Goal: Transaction & Acquisition: Purchase product/service

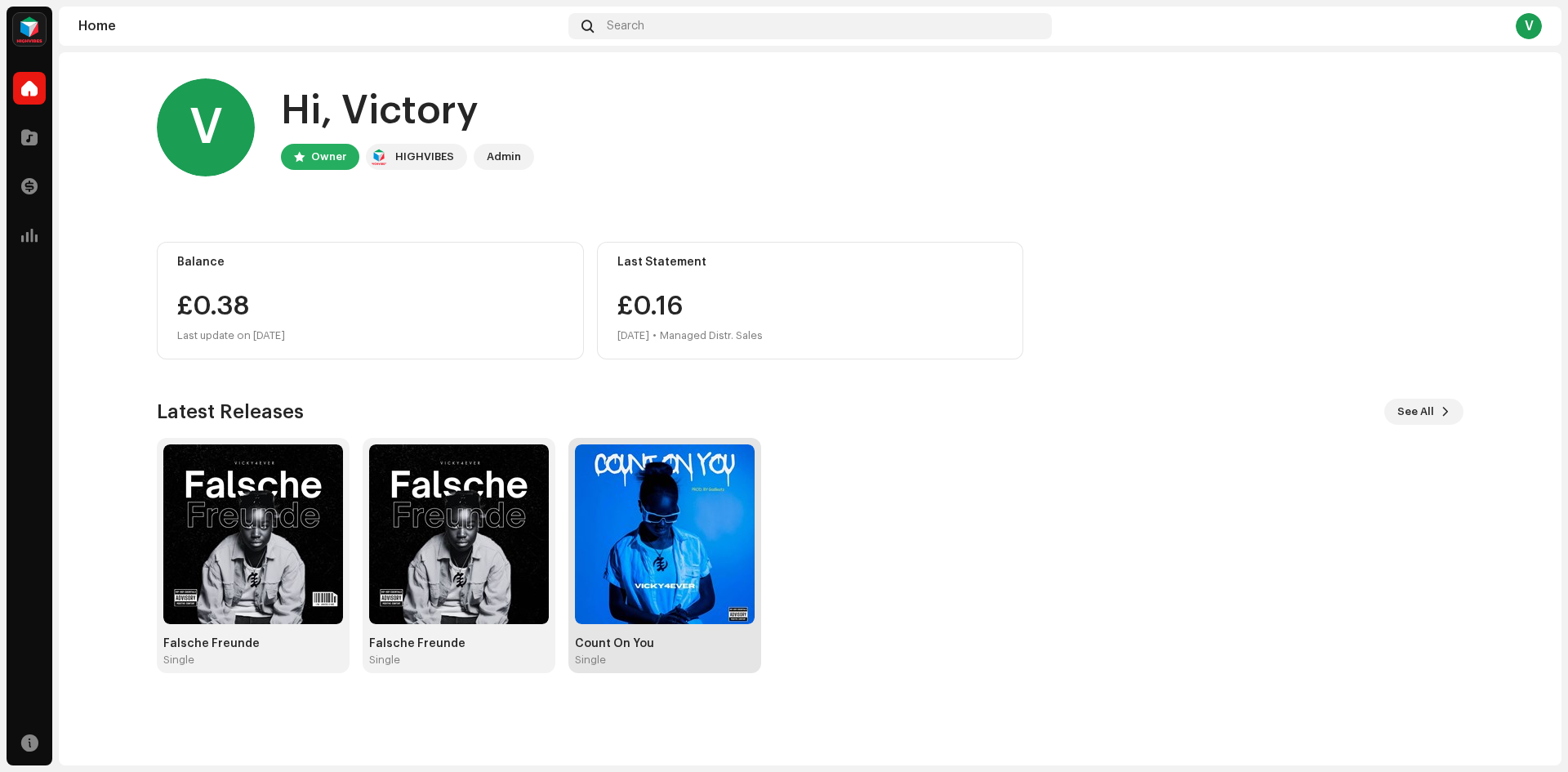
click at [661, 533] on img at bounding box center [665, 535] width 180 height 180
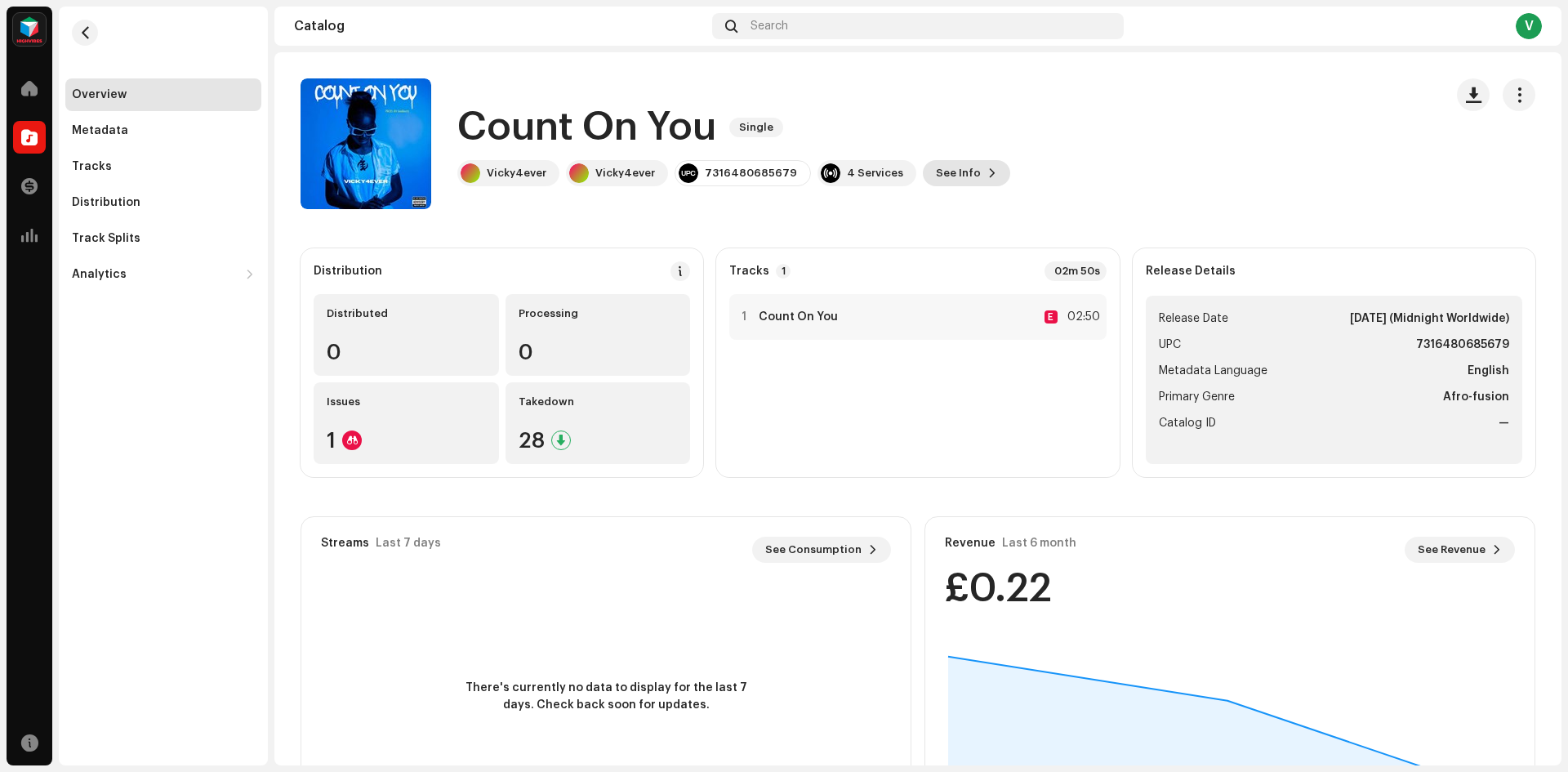
click at [944, 173] on span "See Info" at bounding box center [958, 173] width 45 height 33
click at [1090, 83] on div "Count On You 2807182 Metadata Distribution Metadata Language English Release Ti…" at bounding box center [784, 386] width 1568 height 772
click at [847, 168] on div "4 Services" at bounding box center [875, 174] width 56 height 13
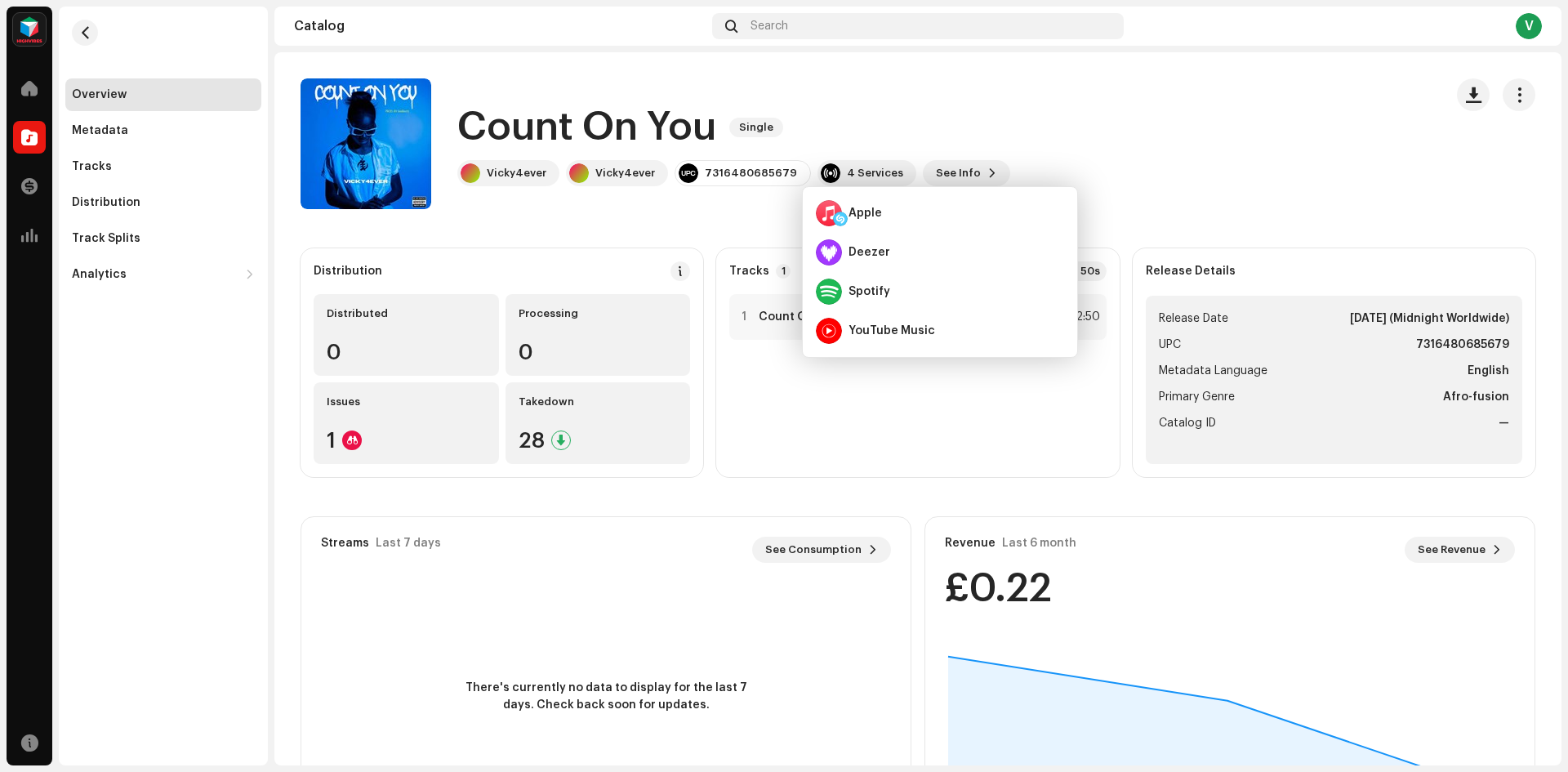
click at [729, 234] on catalog-releases-details-overview "Count On You Single Count On You Single Vicky4ever Vicky4ever 7316480685679 4 S…" at bounding box center [918, 461] width 1287 height 817
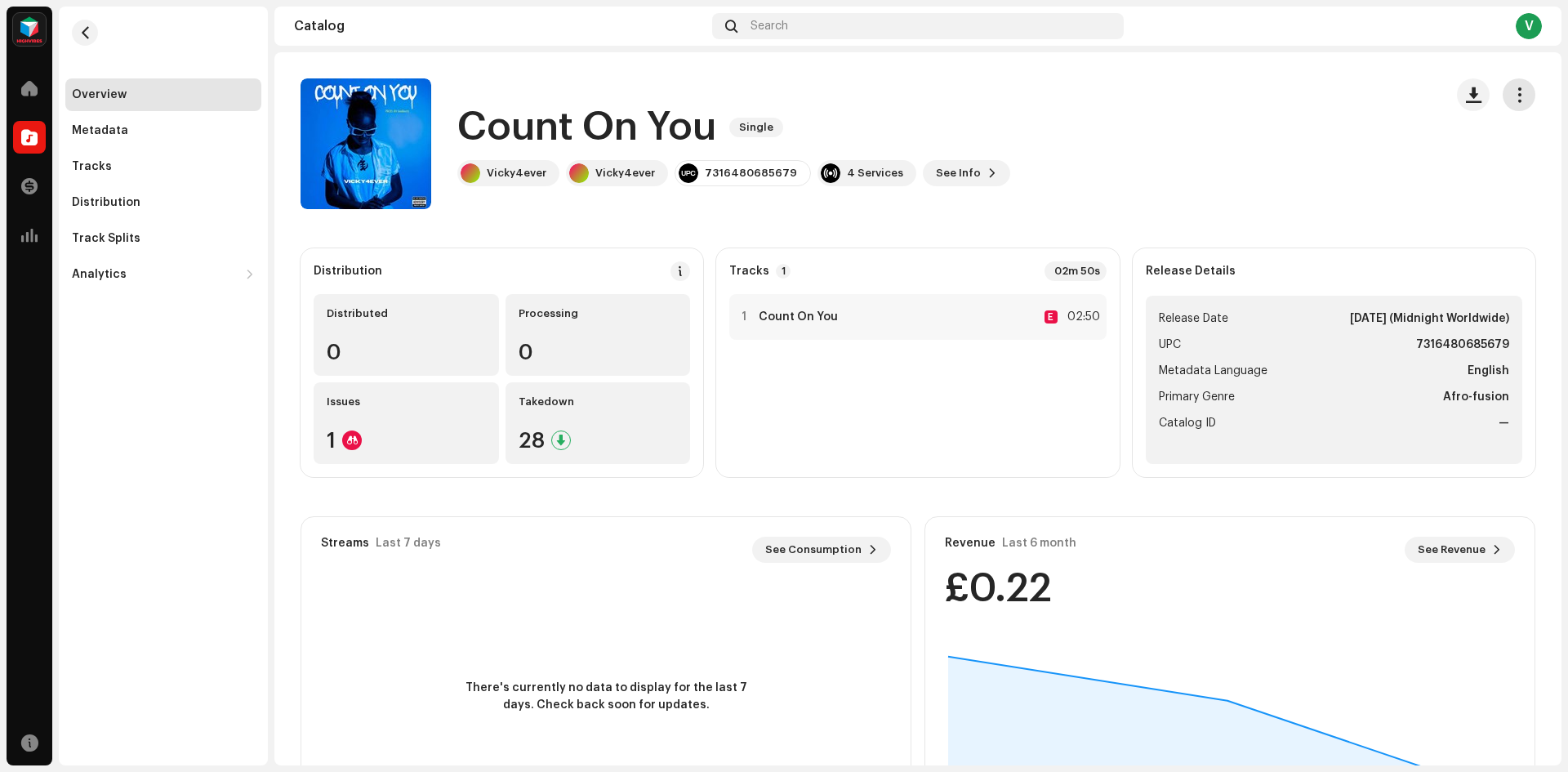
click at [1502, 98] on button "button" at bounding box center [1518, 95] width 33 height 33
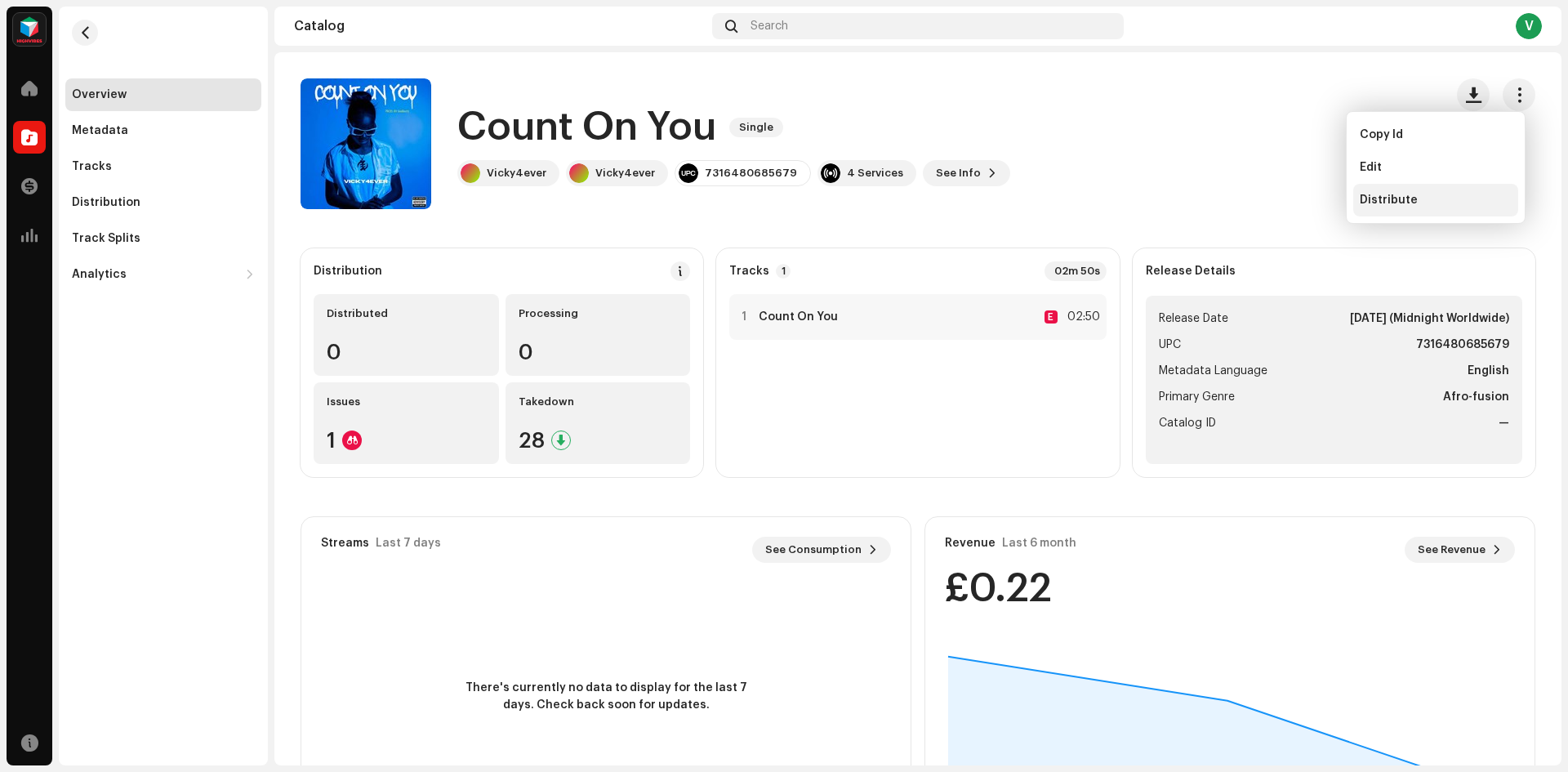
click at [1399, 195] on span "Distribute" at bounding box center [1389, 200] width 58 height 13
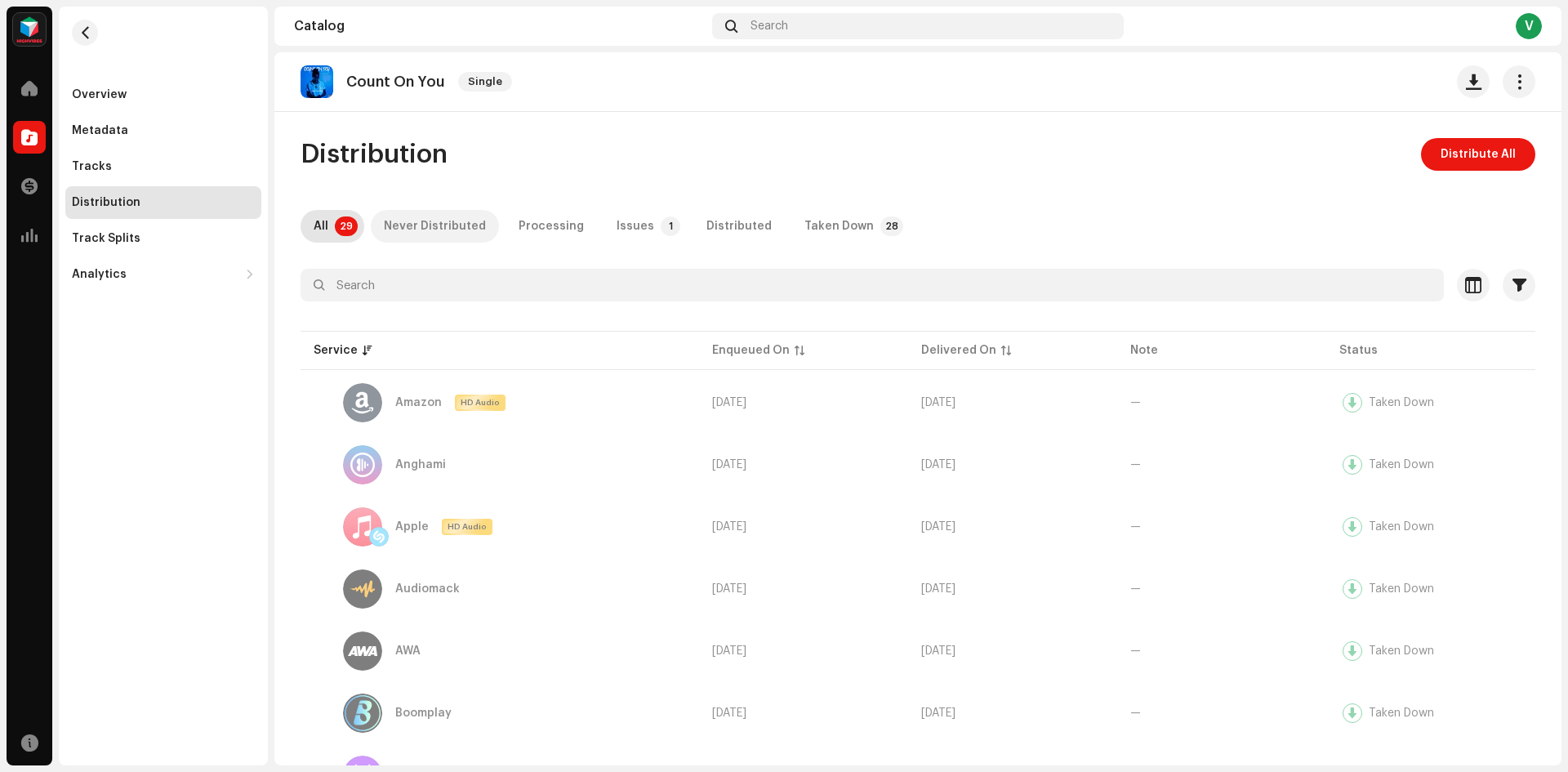
click at [430, 228] on div "Never Distributed" at bounding box center [434, 226] width 102 height 33
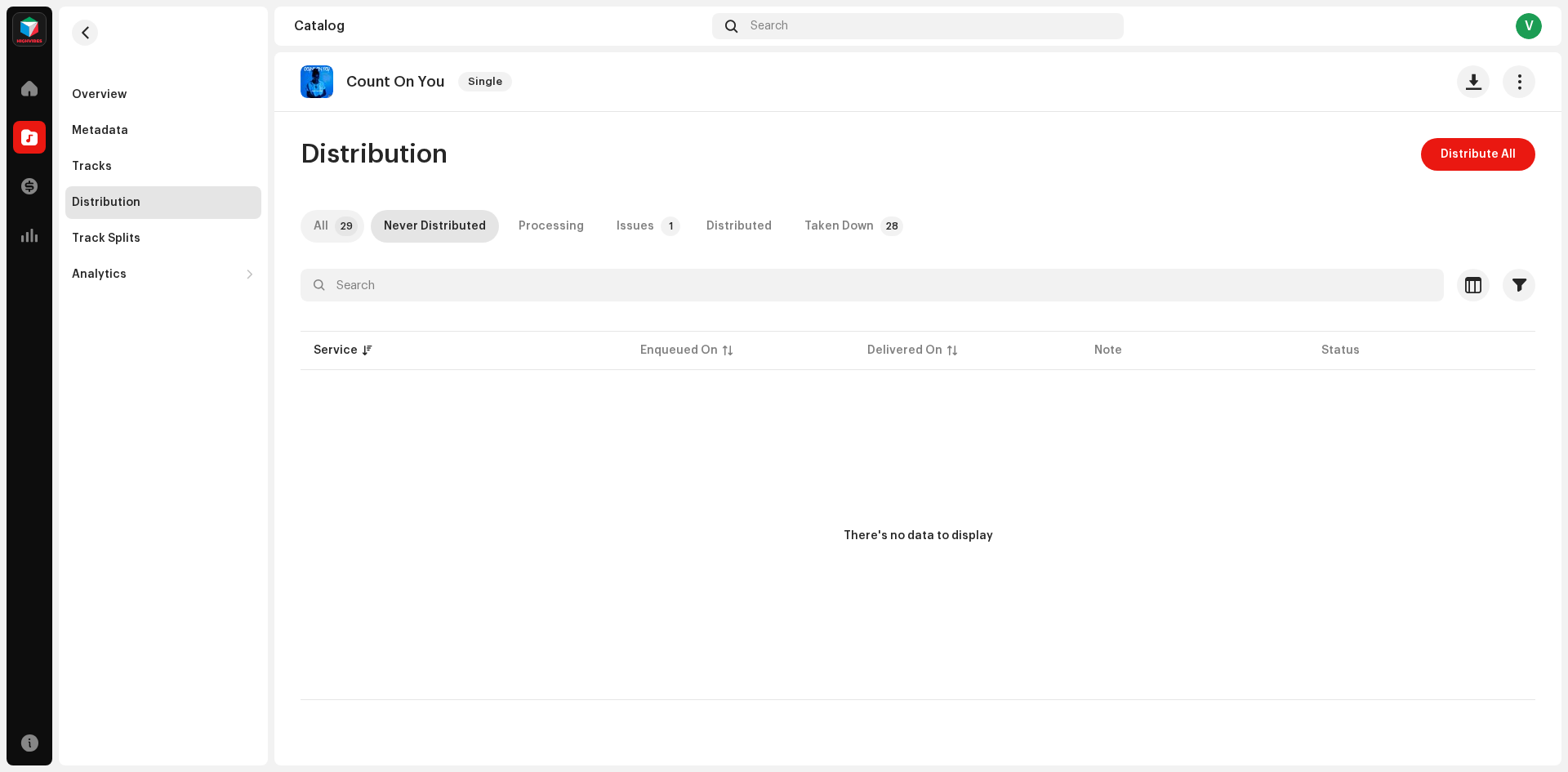
click at [339, 227] on p-badge "29" at bounding box center [346, 226] width 23 height 20
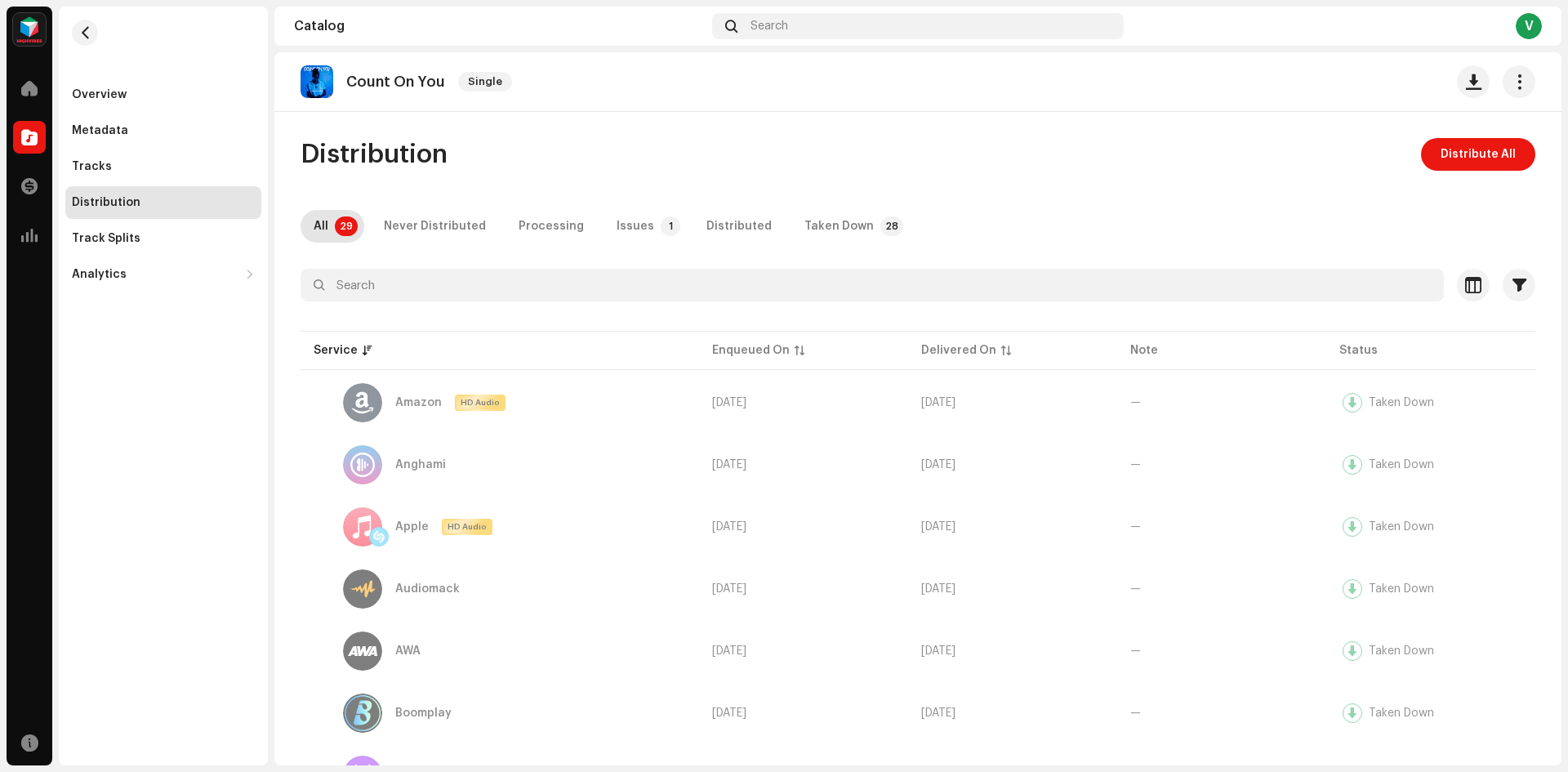
click at [339, 227] on p-badge "29" at bounding box center [346, 226] width 23 height 20
click at [1457, 158] on span "Distribute All" at bounding box center [1478, 154] width 75 height 33
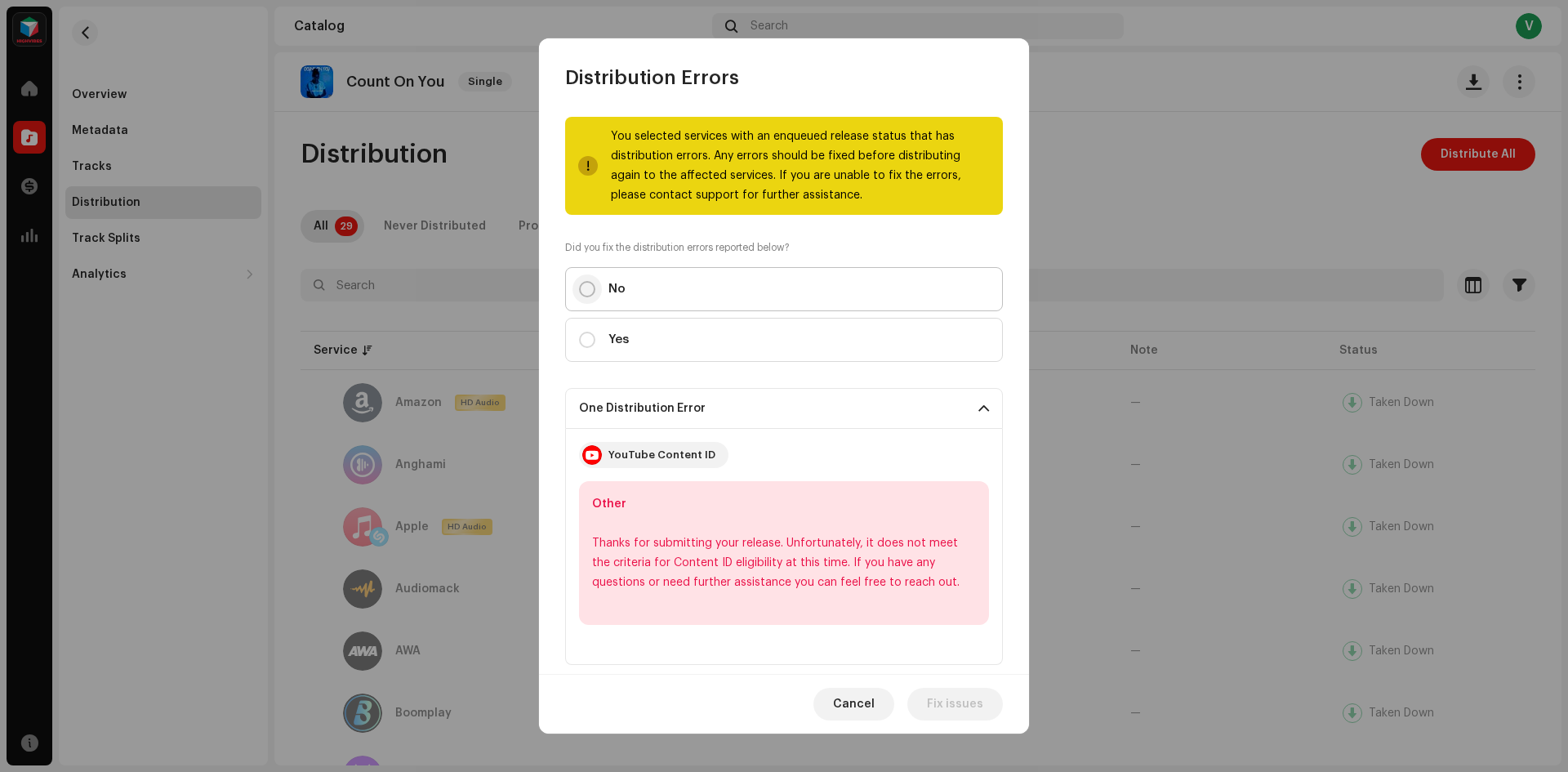
click at [593, 287] on input "No" at bounding box center [586, 289] width 16 height 16
radio input "true"
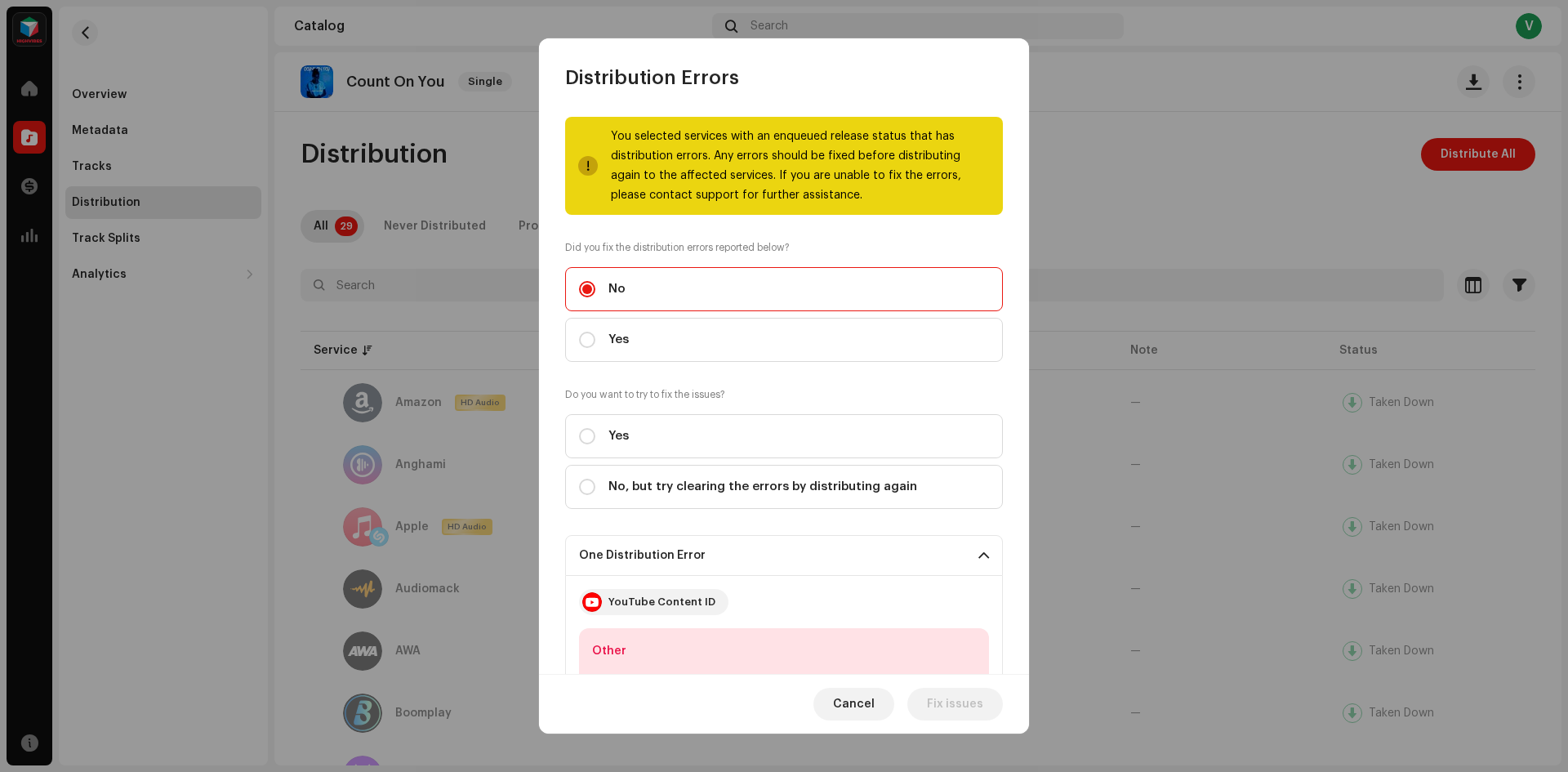
drag, startPoint x: 584, startPoint y: 283, endPoint x: 596, endPoint y: 289, distance: 13.4
click at [586, 282] on input "No" at bounding box center [586, 289] width 16 height 16
click at [844, 709] on span "Cancel" at bounding box center [853, 704] width 41 height 33
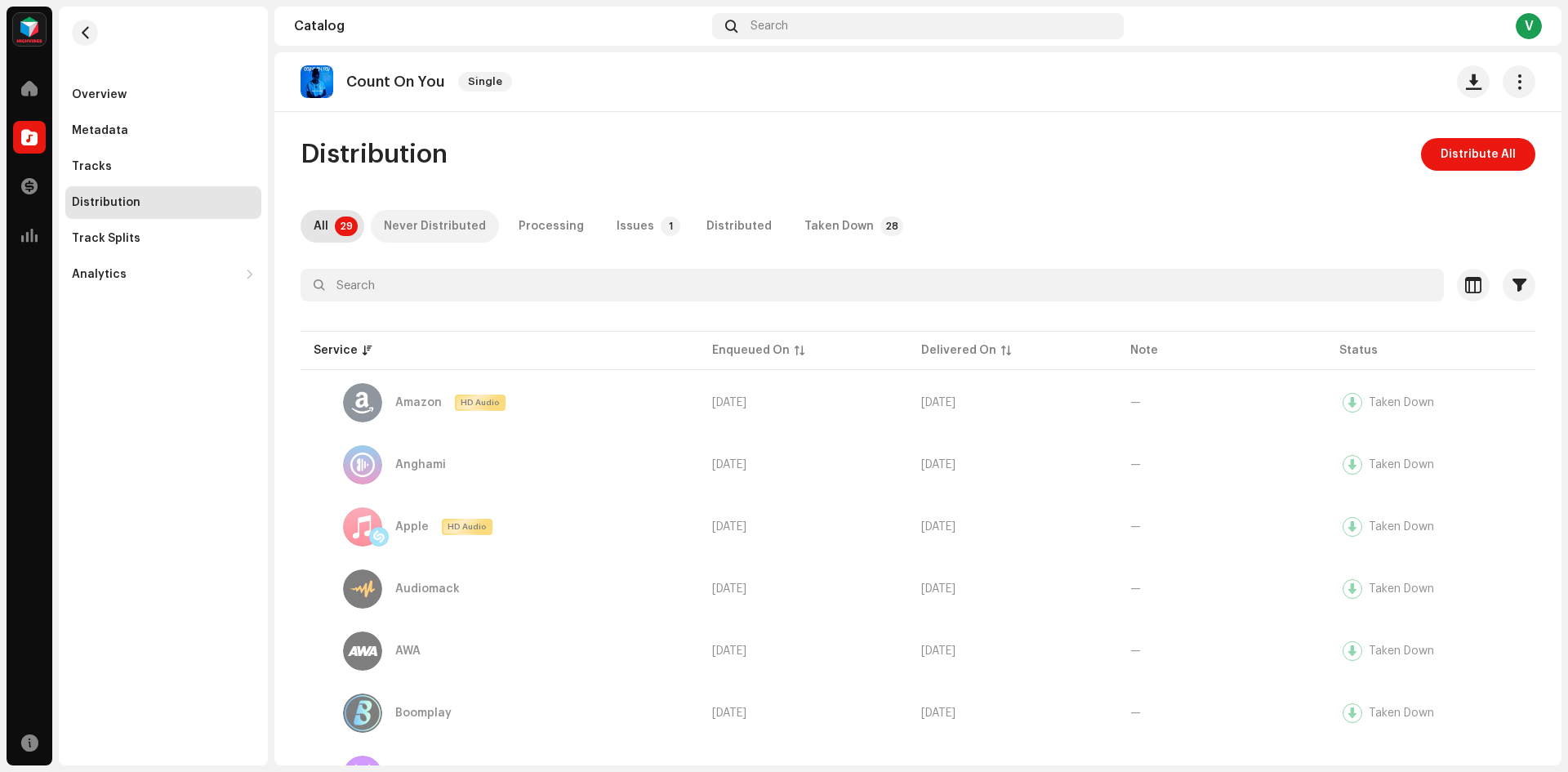
click at [438, 216] on div "Never Distributed" at bounding box center [434, 226] width 102 height 33
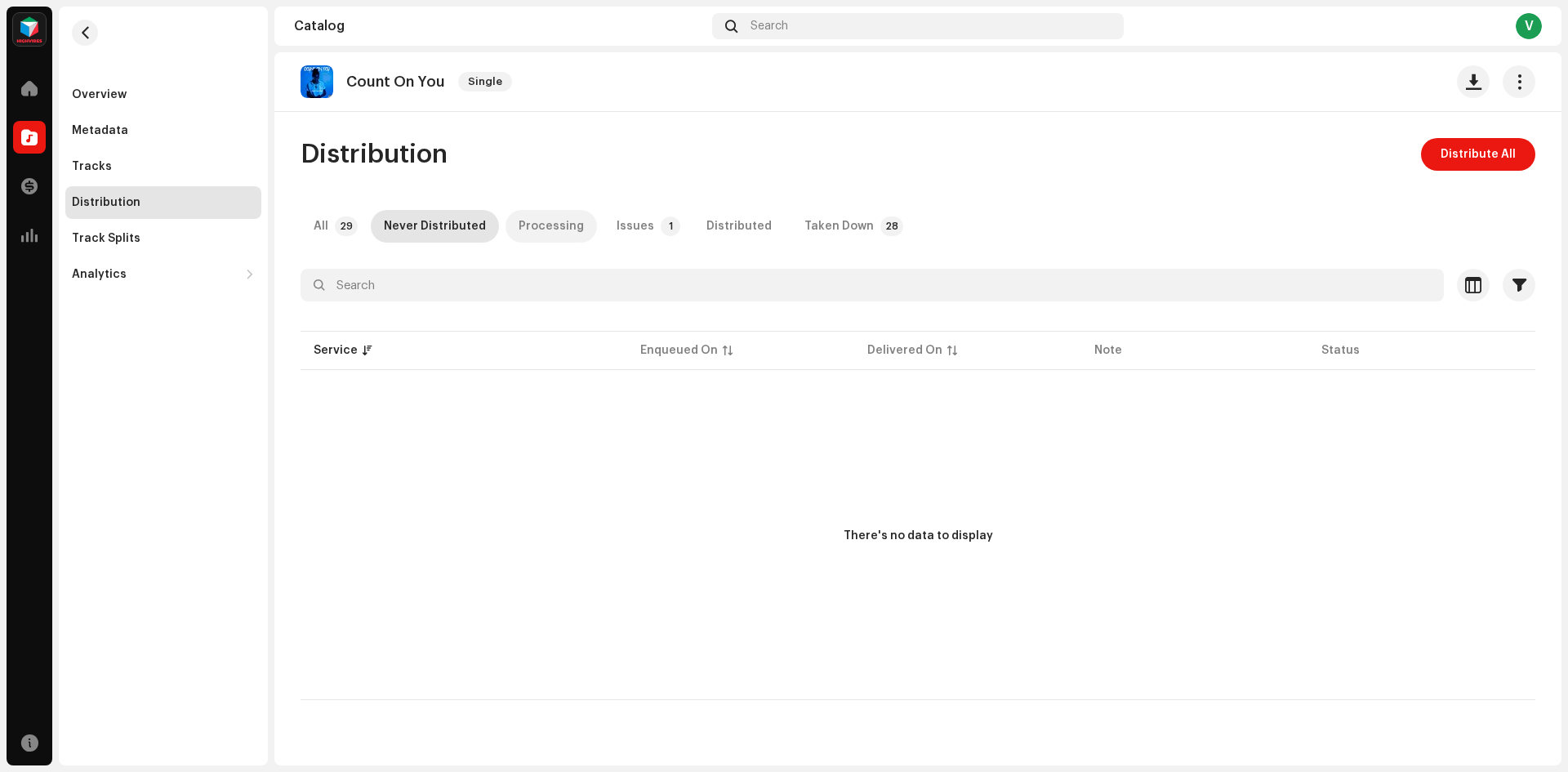
click at [543, 221] on div "Processing" at bounding box center [551, 226] width 66 height 33
click at [631, 224] on div "Issues" at bounding box center [635, 226] width 38 height 33
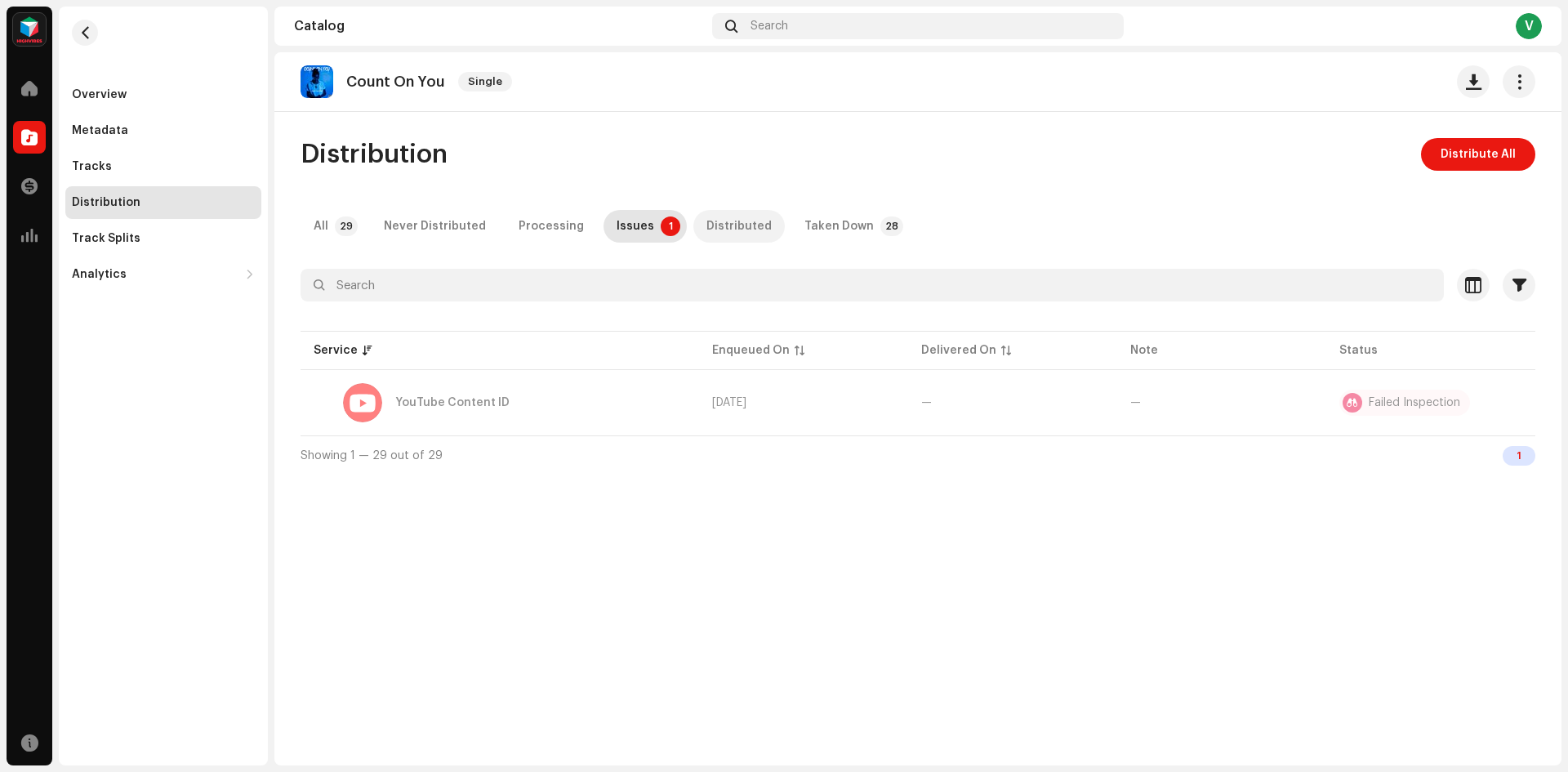
click at [716, 222] on div "Distributed" at bounding box center [739, 226] width 66 height 33
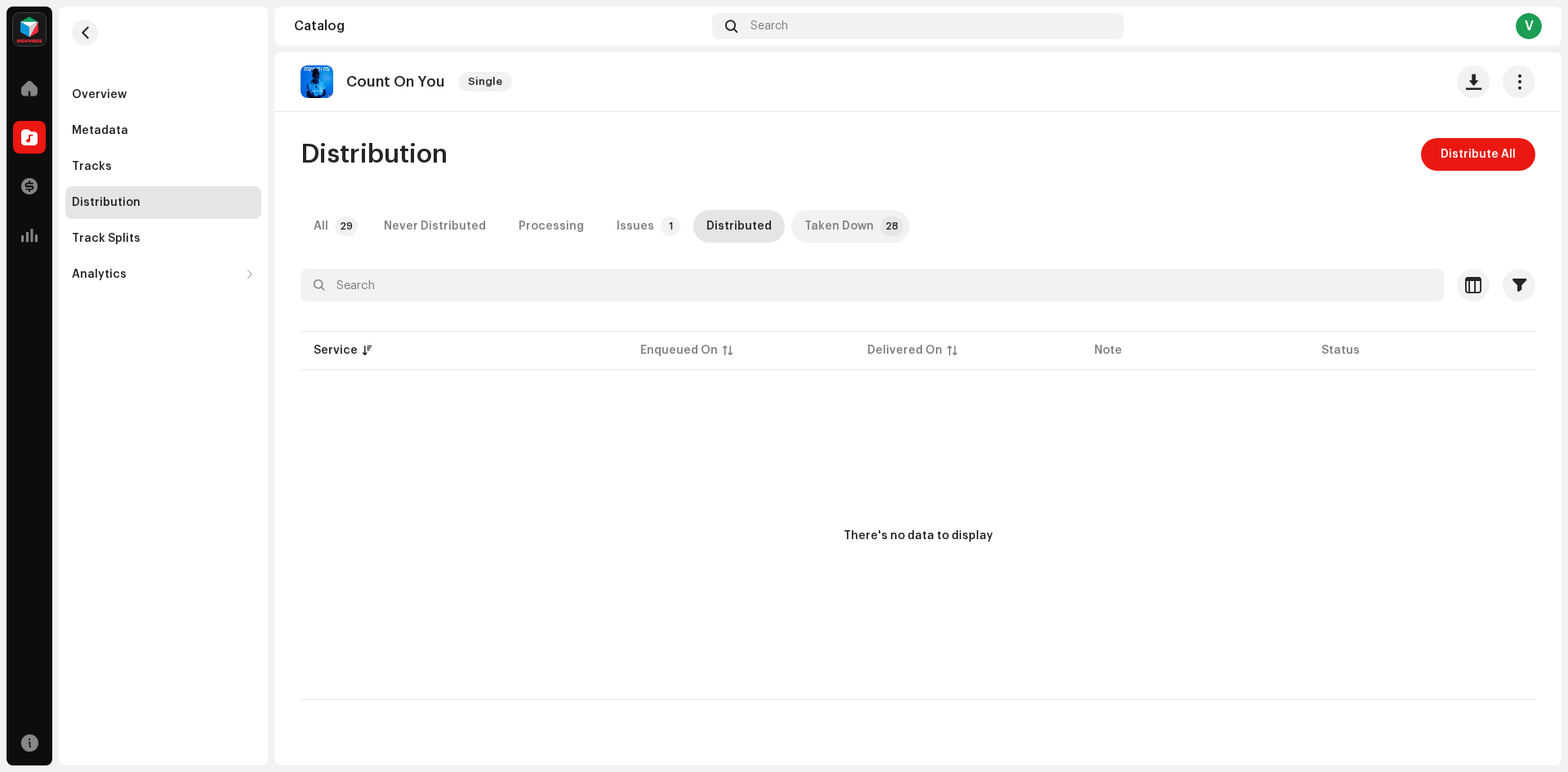
click at [830, 220] on div "Taken Down" at bounding box center [839, 226] width 69 height 33
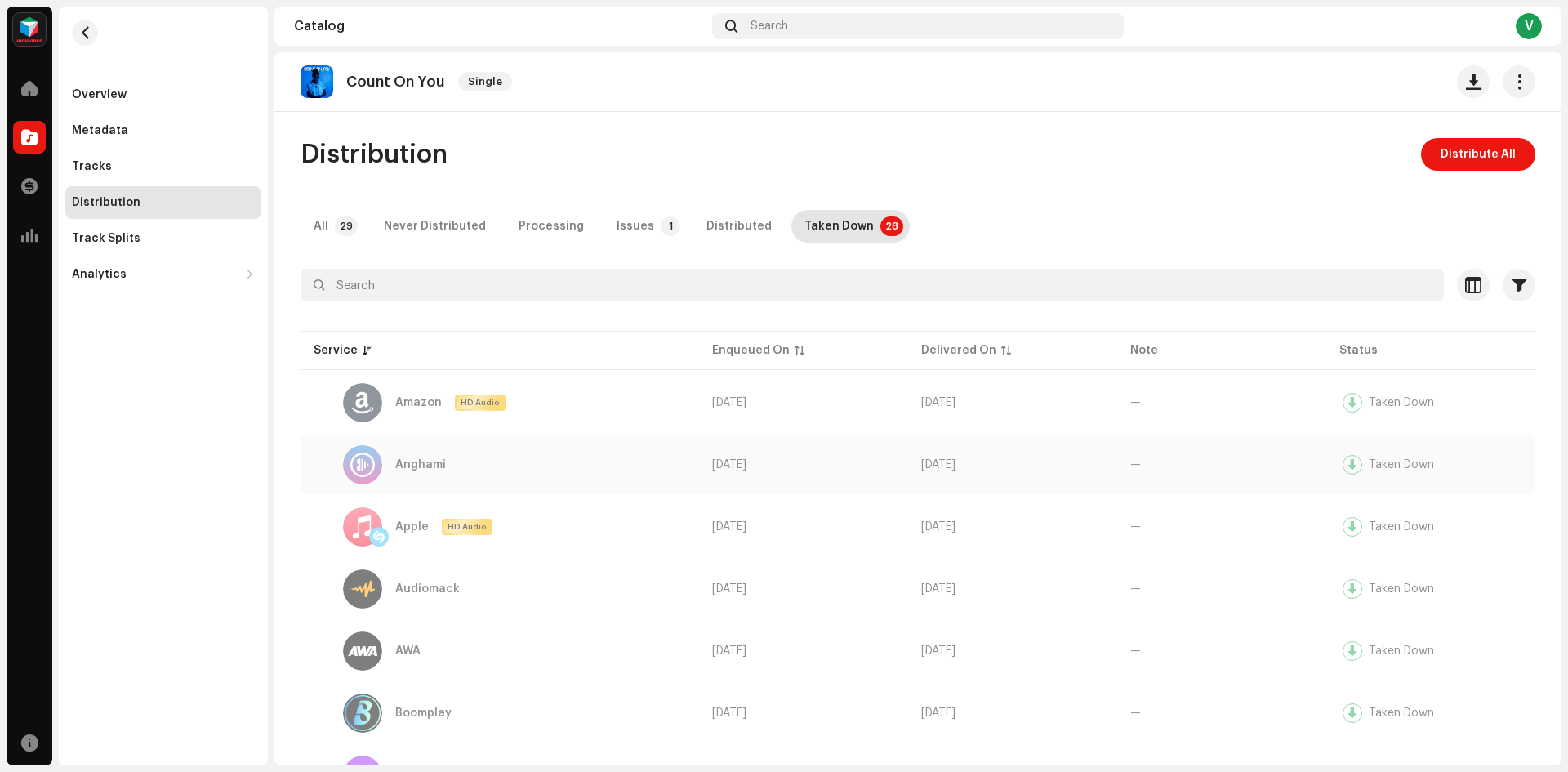
click at [682, 483] on div "Anghami" at bounding box center [499, 465] width 372 height 39
click at [350, 232] on p-badge "29" at bounding box center [346, 226] width 23 height 20
click at [1500, 149] on span "Distribute All" at bounding box center [1478, 154] width 75 height 33
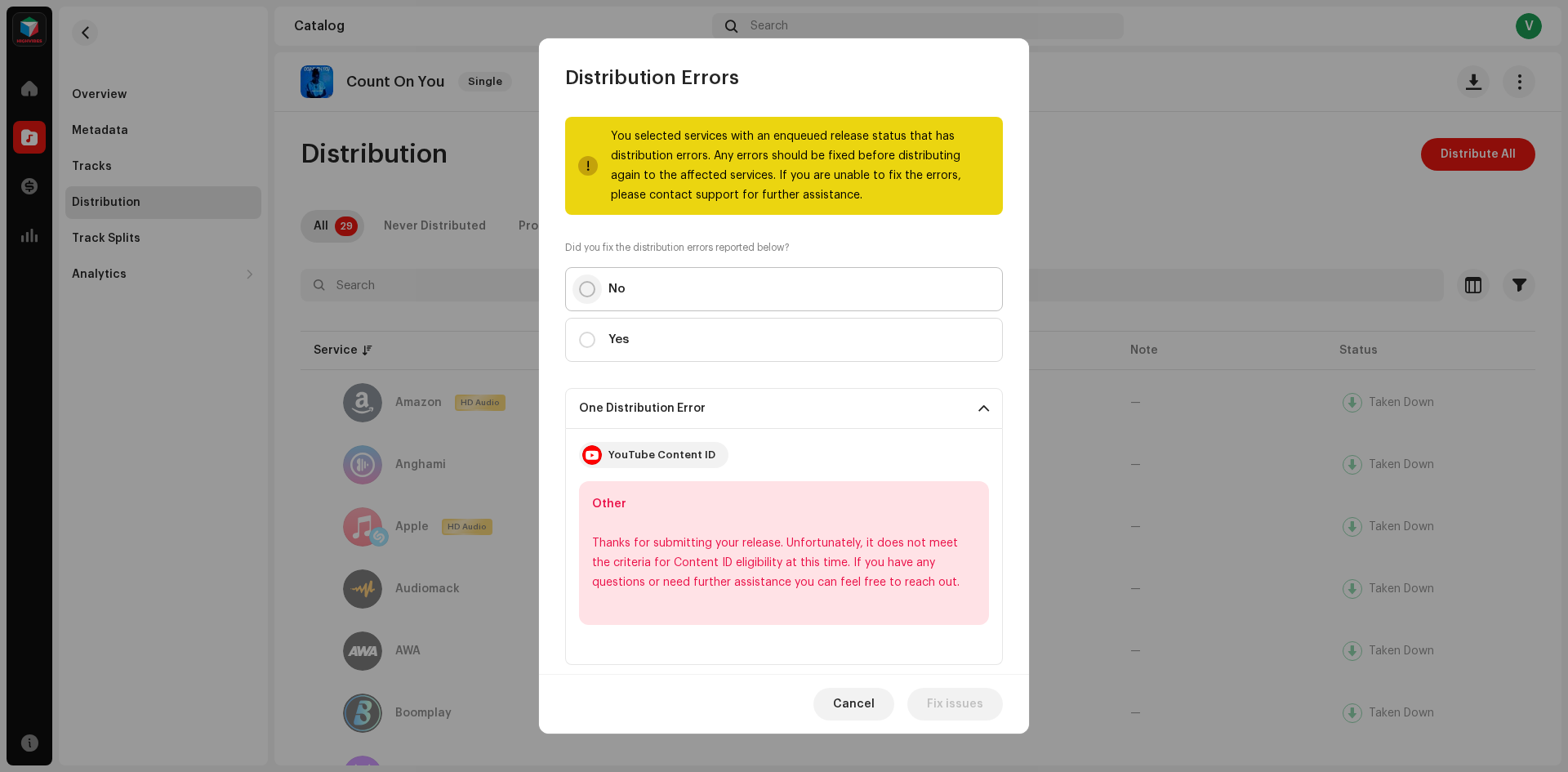
click at [583, 284] on input "No" at bounding box center [586, 289] width 16 height 16
radio input "true"
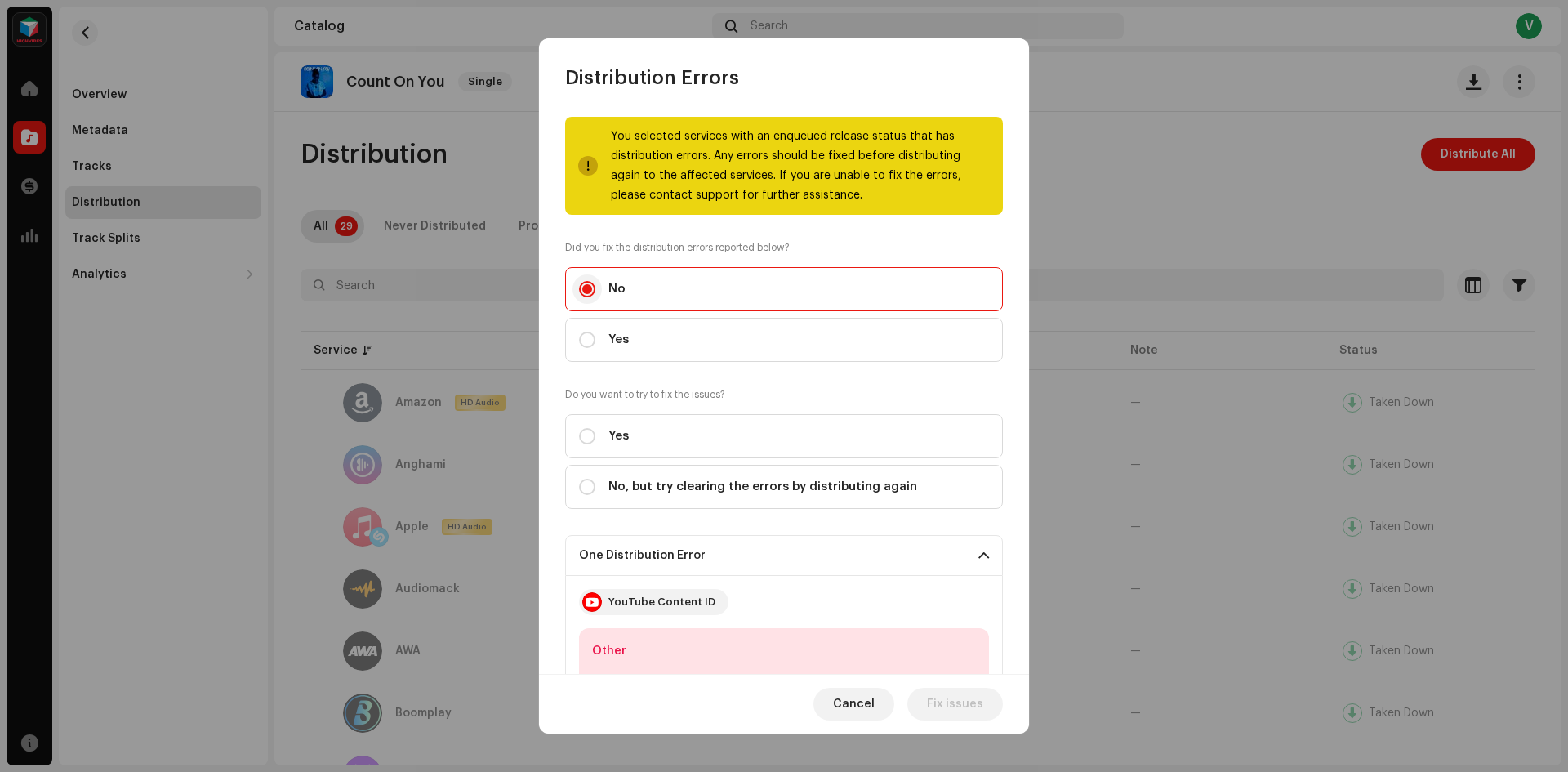
click at [583, 284] on input "No" at bounding box center [586, 289] width 16 height 16
click at [582, 338] on input "Yes" at bounding box center [586, 339] width 16 height 16
radio input "true"
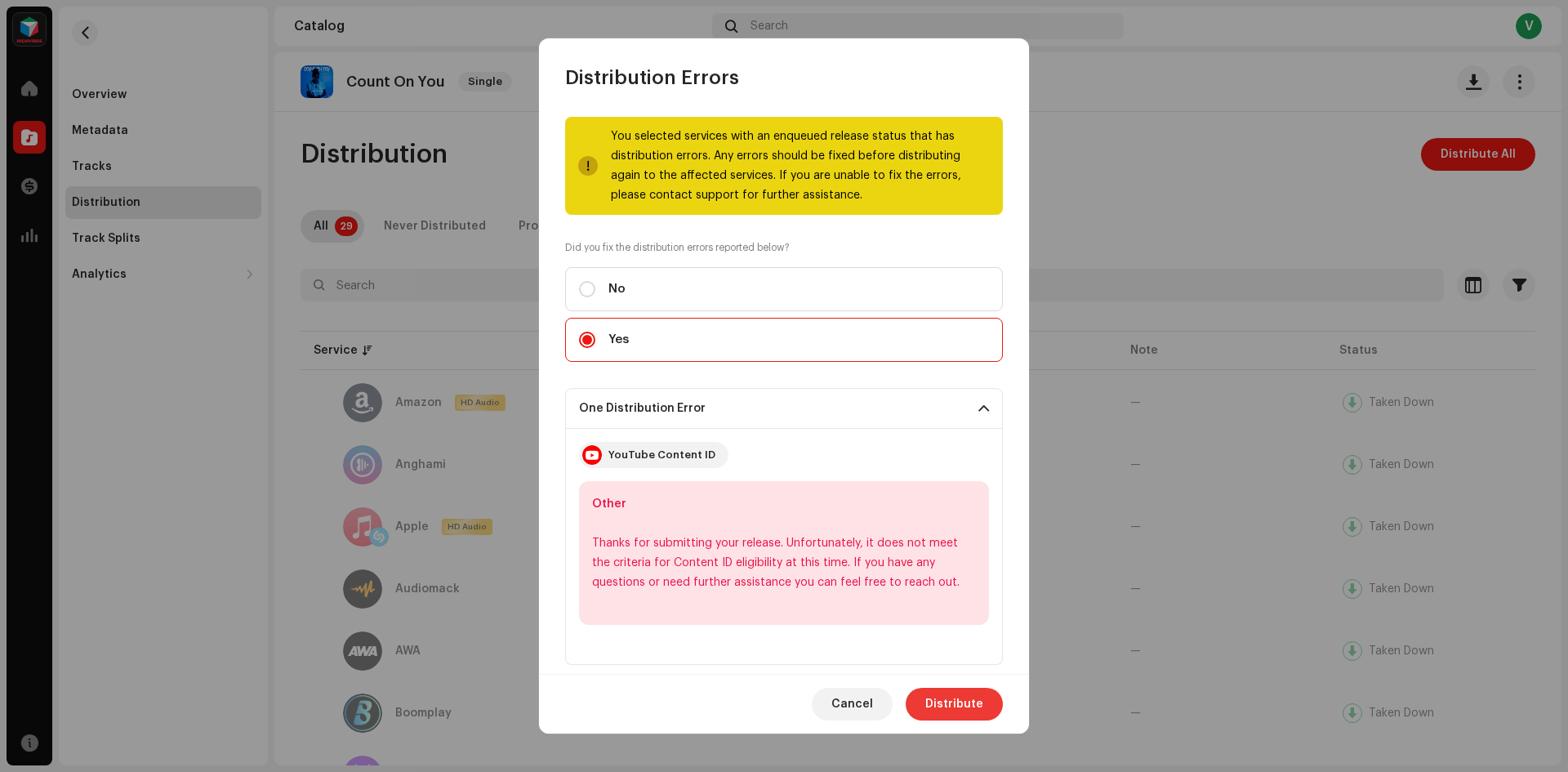
click at [985, 715] on button "Distribute" at bounding box center [955, 704] width 98 height 33
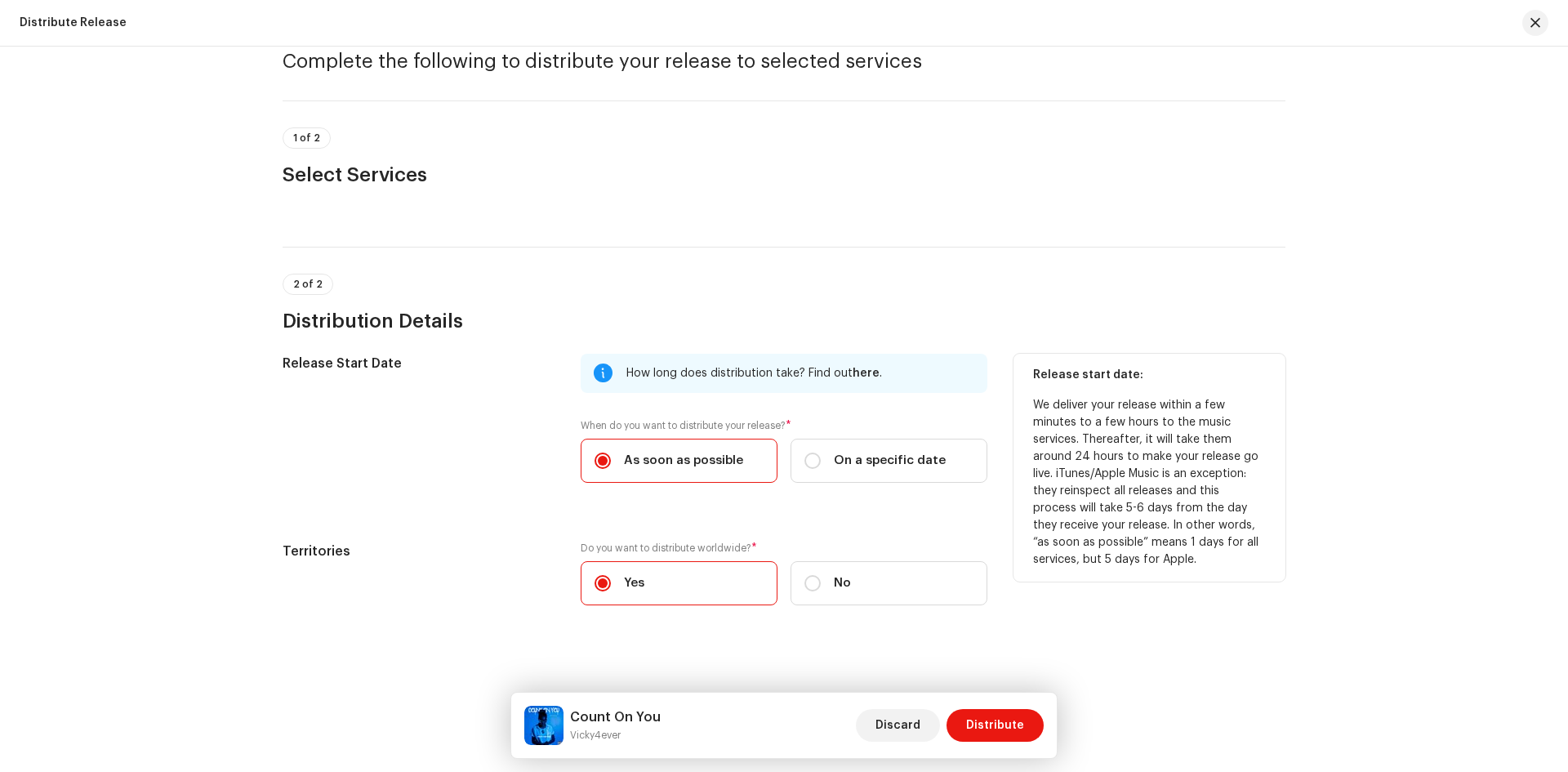
scroll to position [80, 0]
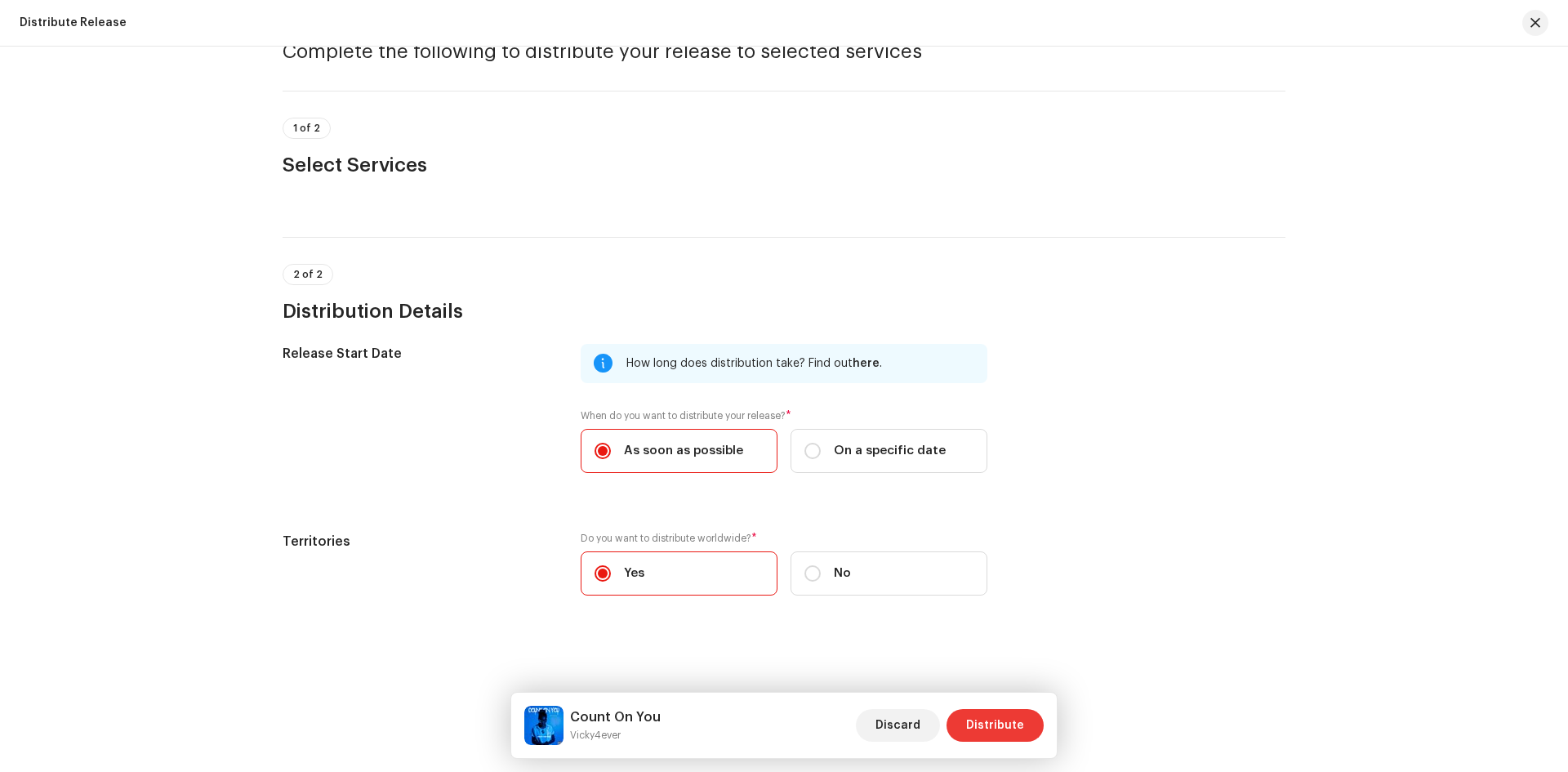
click at [988, 719] on span "Distribute" at bounding box center [995, 725] width 58 height 33
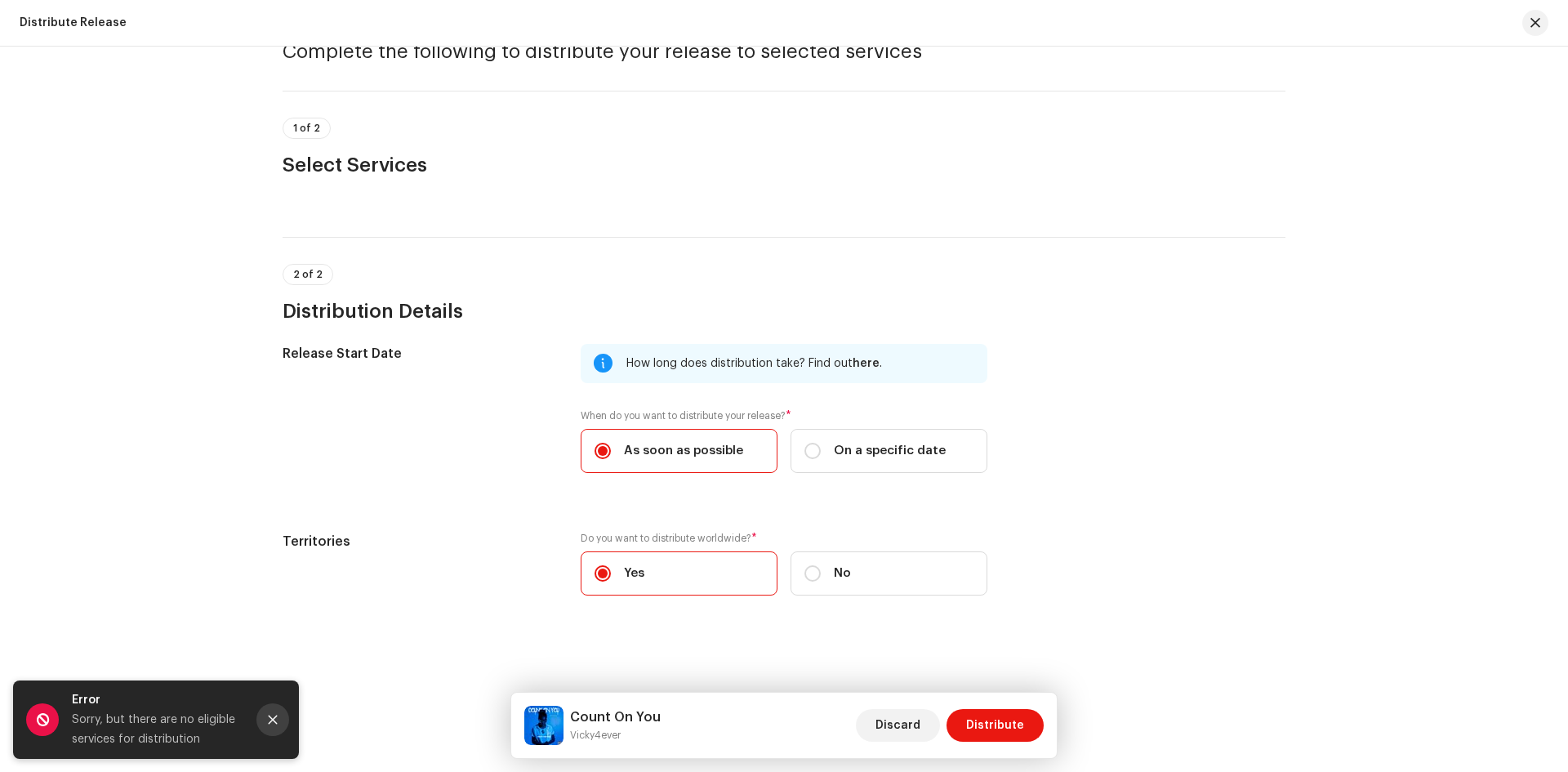
click at [268, 707] on button "Close" at bounding box center [272, 719] width 33 height 33
